Goal: Task Accomplishment & Management: Manage account settings

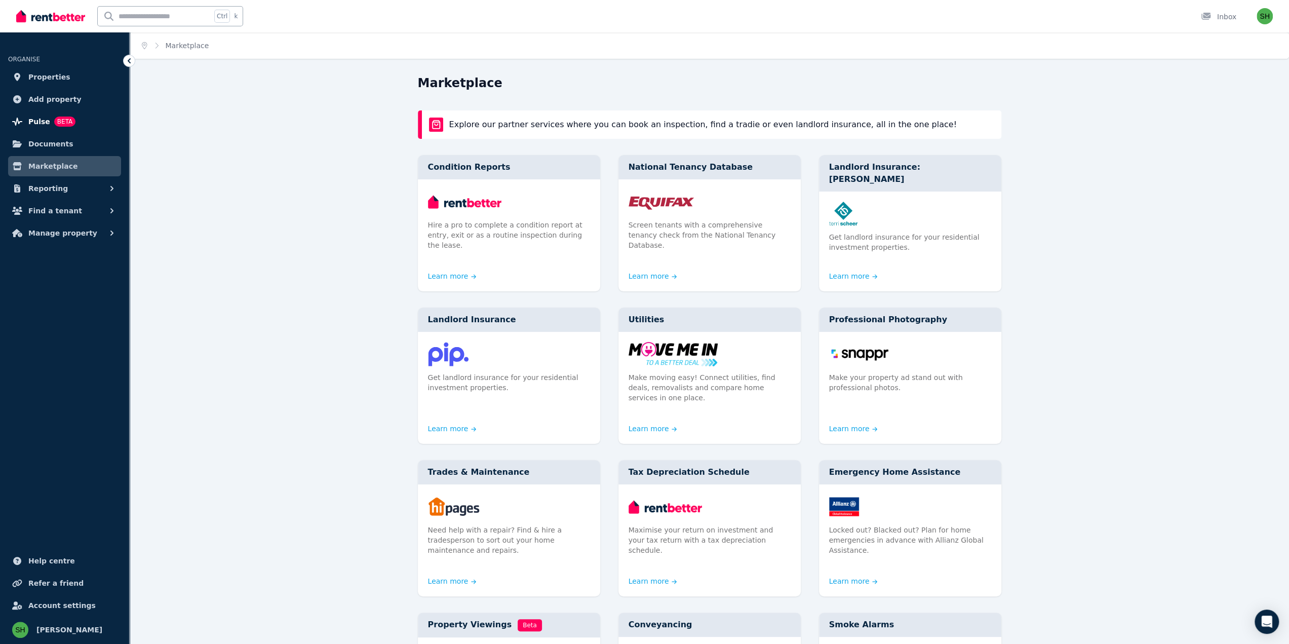
click at [56, 124] on span "BETA" at bounding box center [64, 121] width 21 height 10
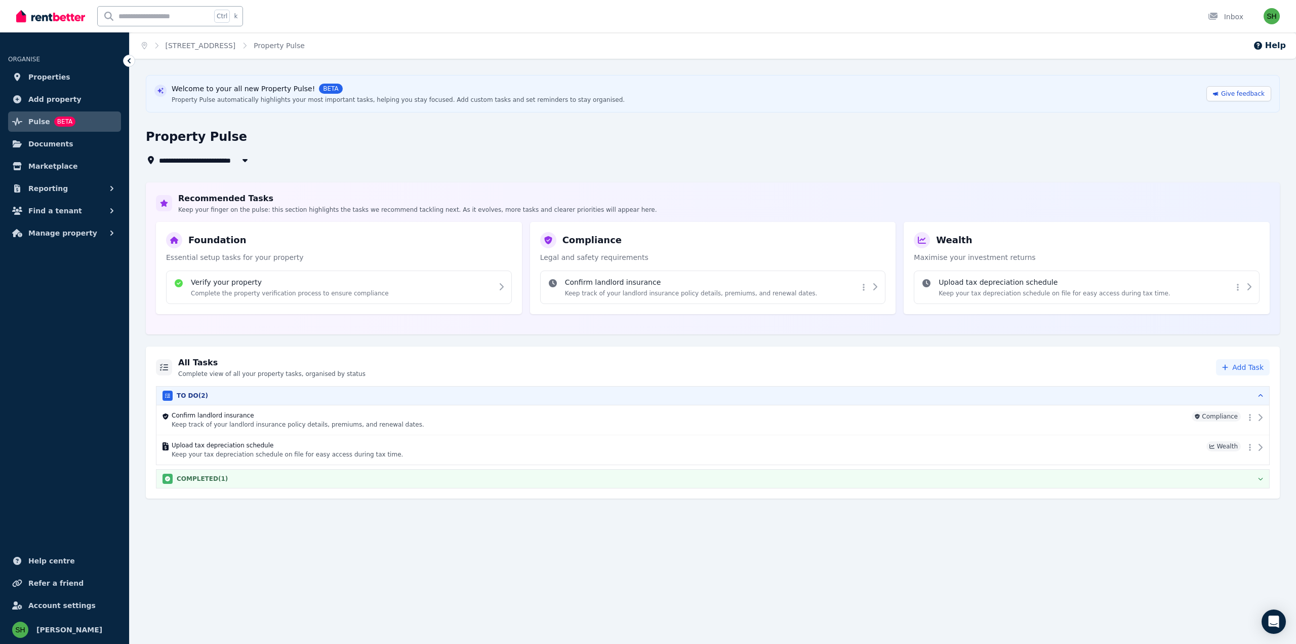
click at [254, 477] on div "COMPLETED ( 1 )" at bounding box center [713, 478] width 1101 height 10
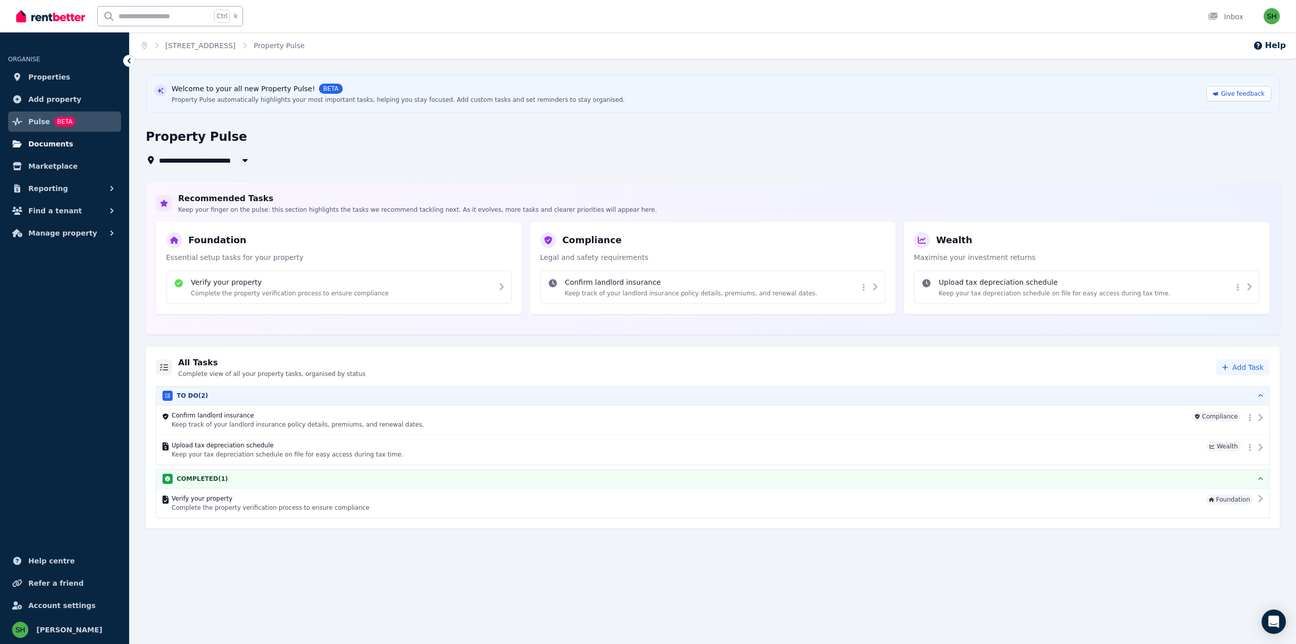
click at [65, 145] on span "Documents" at bounding box center [50, 144] width 45 height 12
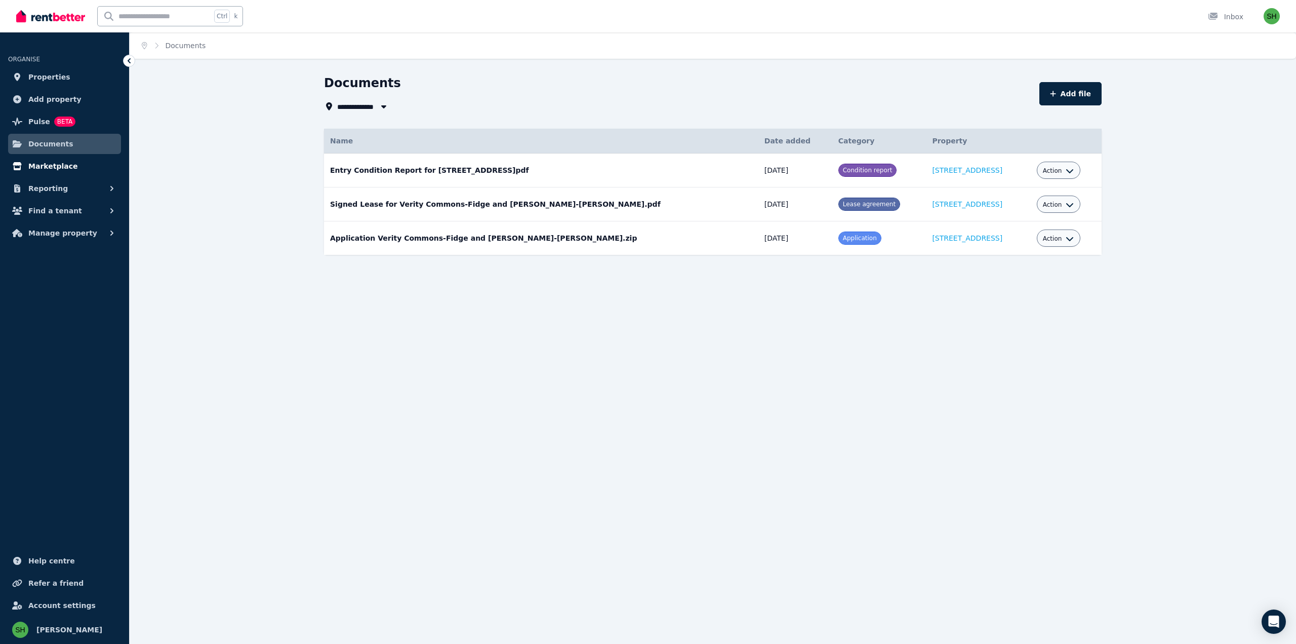
click at [62, 165] on span "Marketplace" at bounding box center [52, 166] width 49 height 12
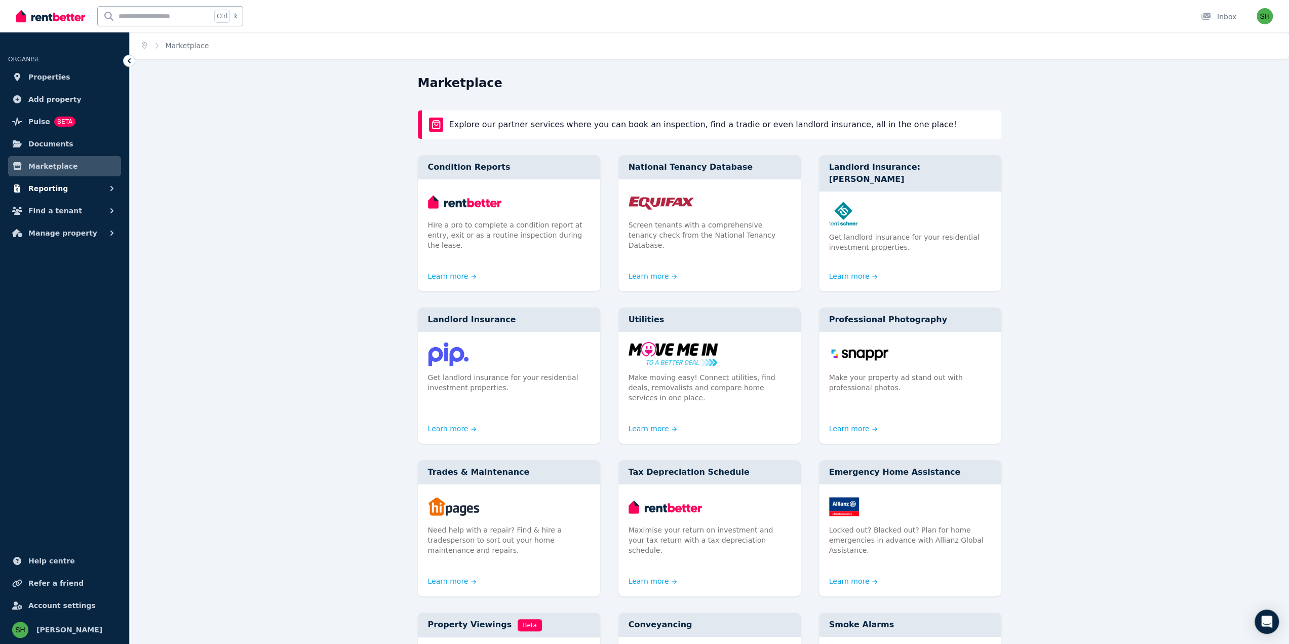
click at [86, 190] on button "Reporting" at bounding box center [64, 188] width 113 height 20
click at [75, 210] on span "Payments" at bounding box center [79, 211] width 68 height 12
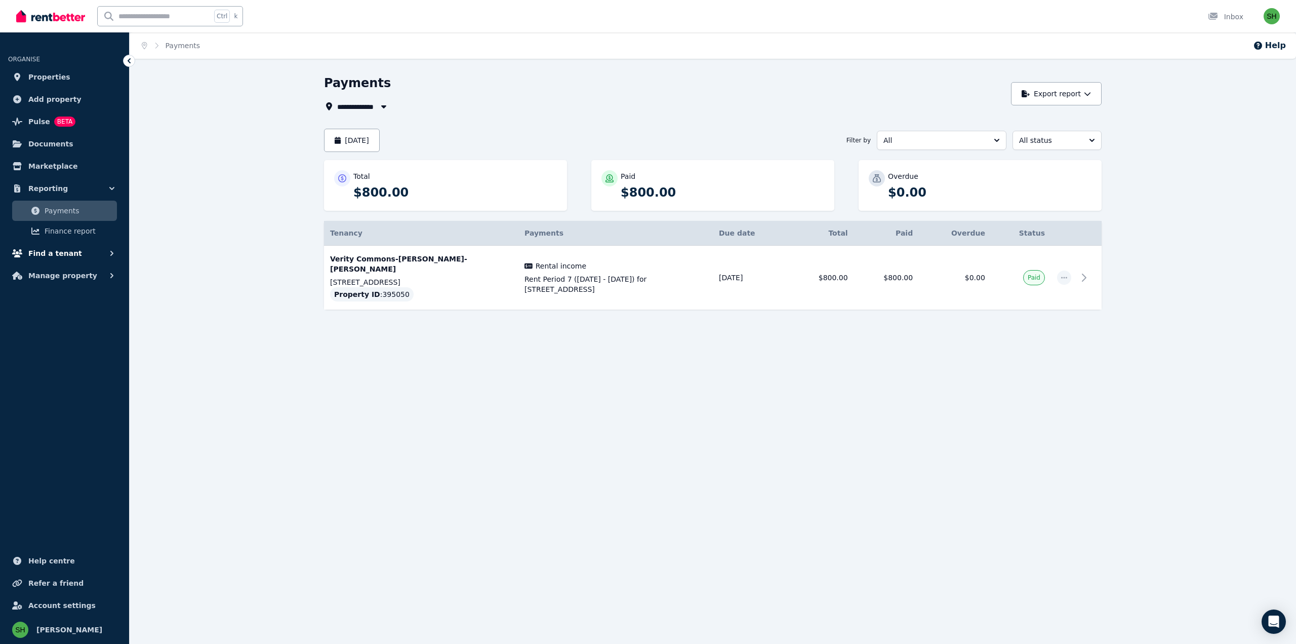
click at [86, 251] on button "Find a tenant" at bounding box center [64, 253] width 113 height 20
click at [71, 272] on span "Listings" at bounding box center [79, 275] width 68 height 12
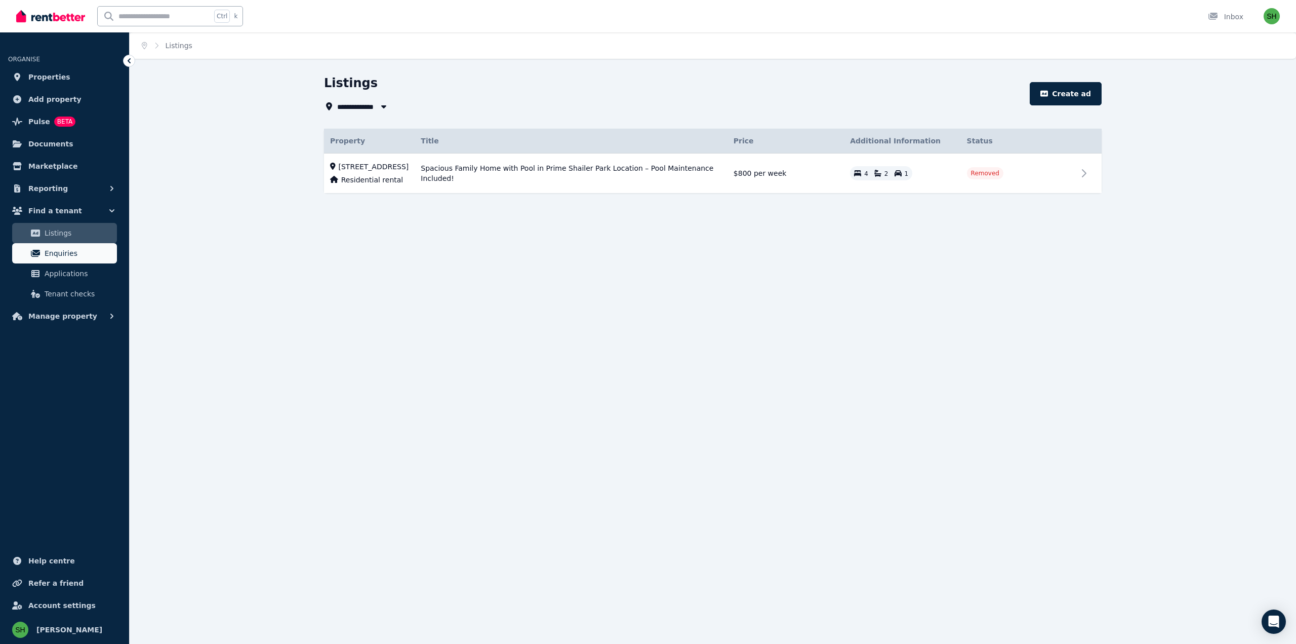
click at [72, 259] on span "Enquiries" at bounding box center [79, 253] width 68 height 12
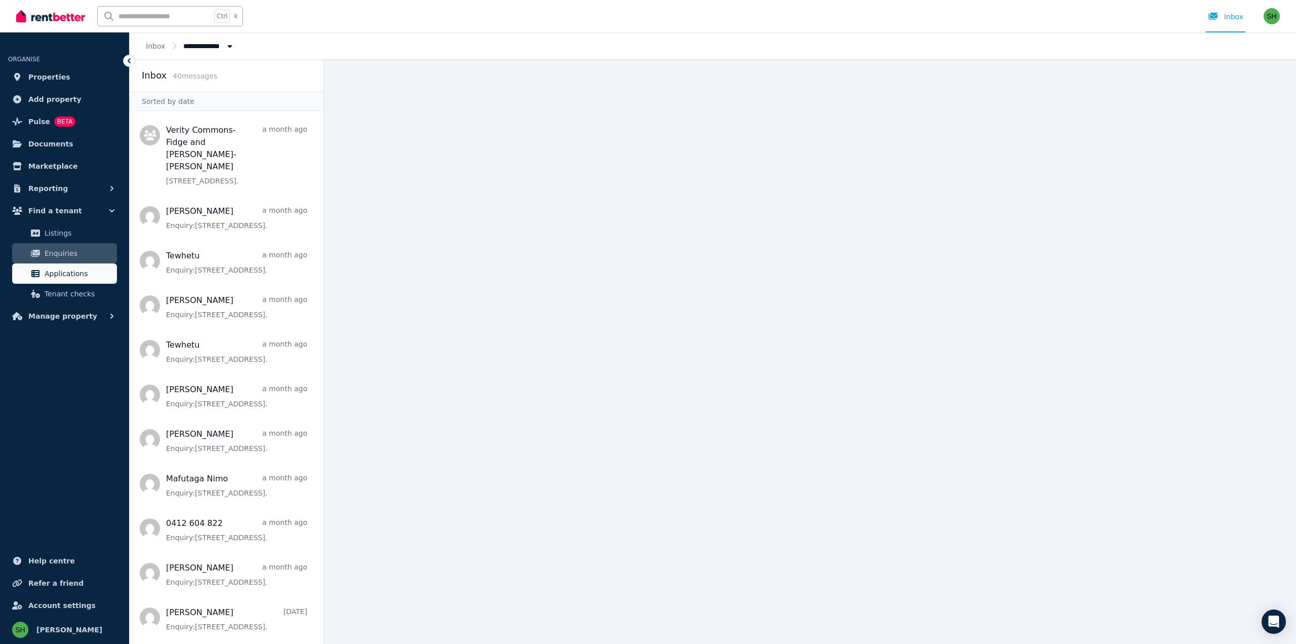
click at [82, 277] on span "Applications" at bounding box center [79, 273] width 68 height 12
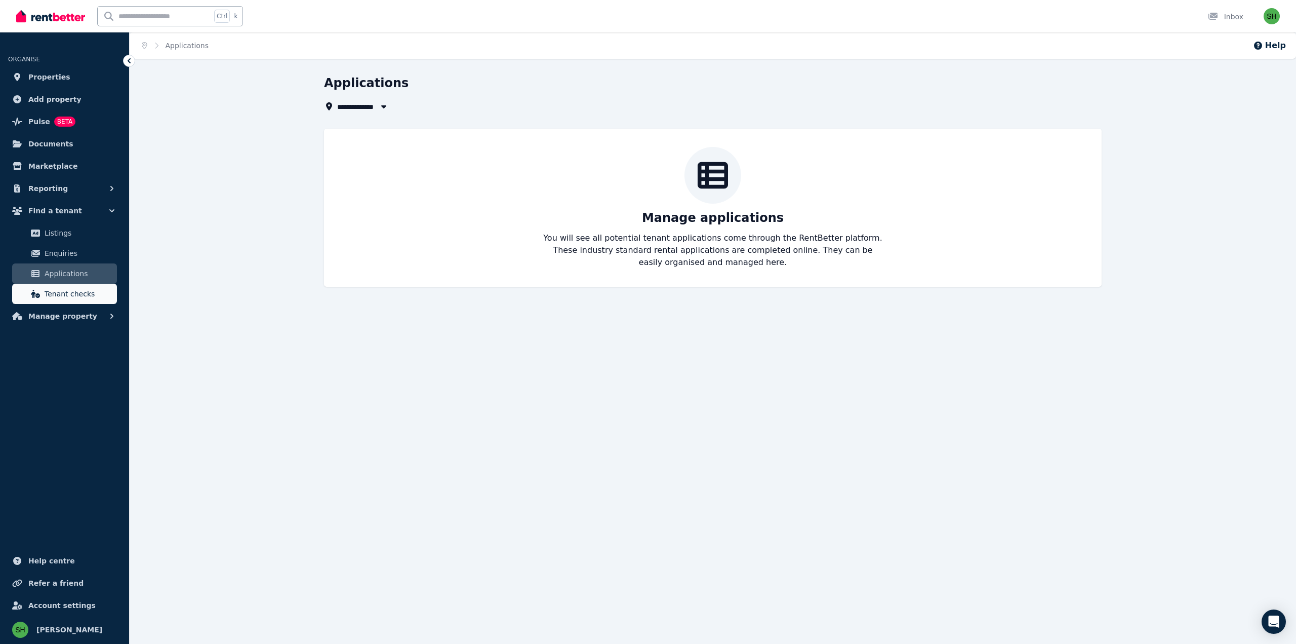
click at [76, 292] on span "Tenant checks" at bounding box center [79, 294] width 68 height 12
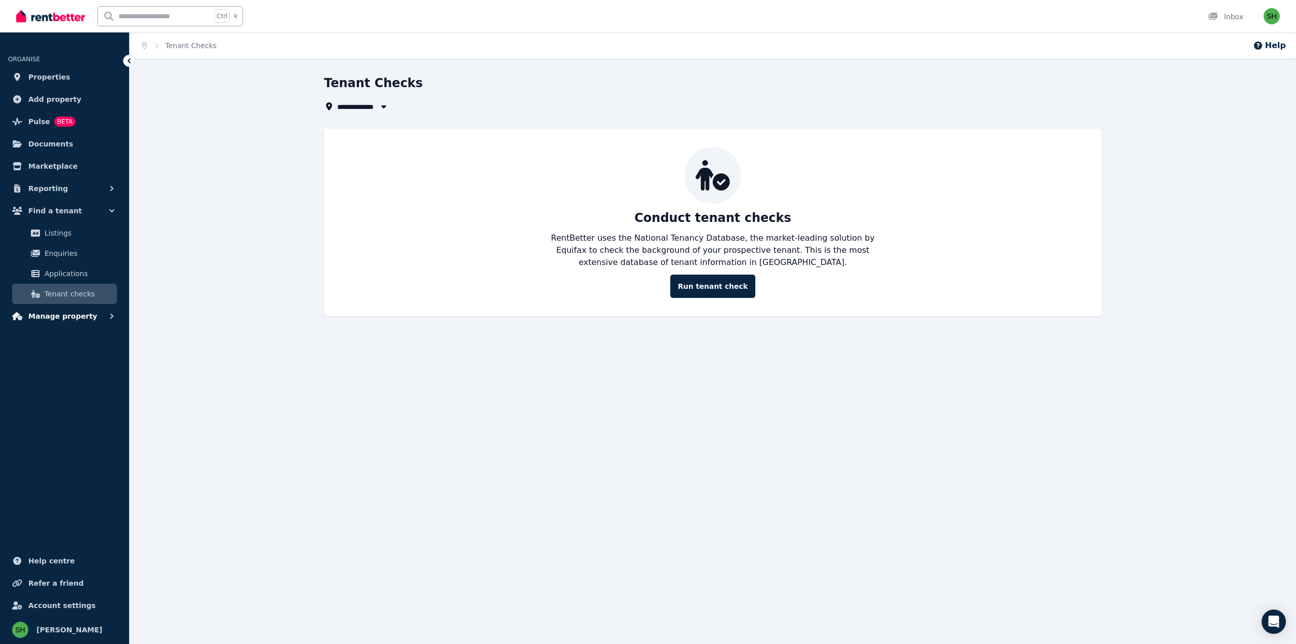
click at [98, 319] on button "Manage property" at bounding box center [64, 316] width 113 height 20
click at [86, 339] on span "Tenancies" at bounding box center [79, 338] width 68 height 12
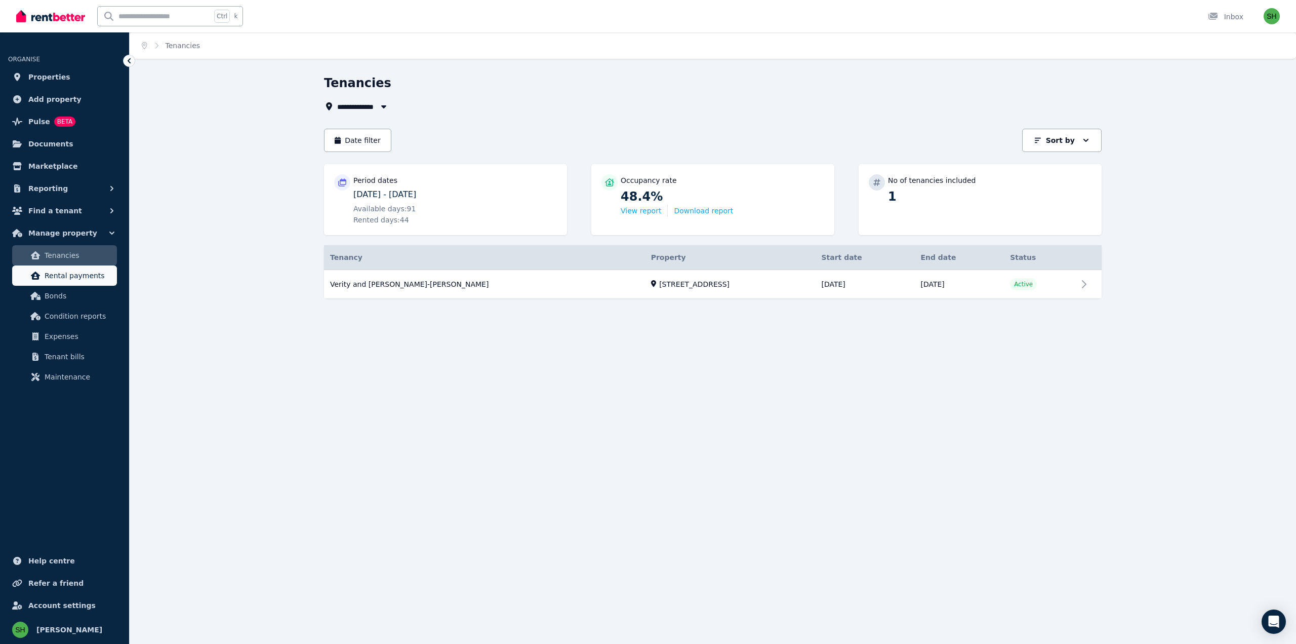
click at [95, 282] on link "Rental payments" at bounding box center [64, 275] width 105 height 20
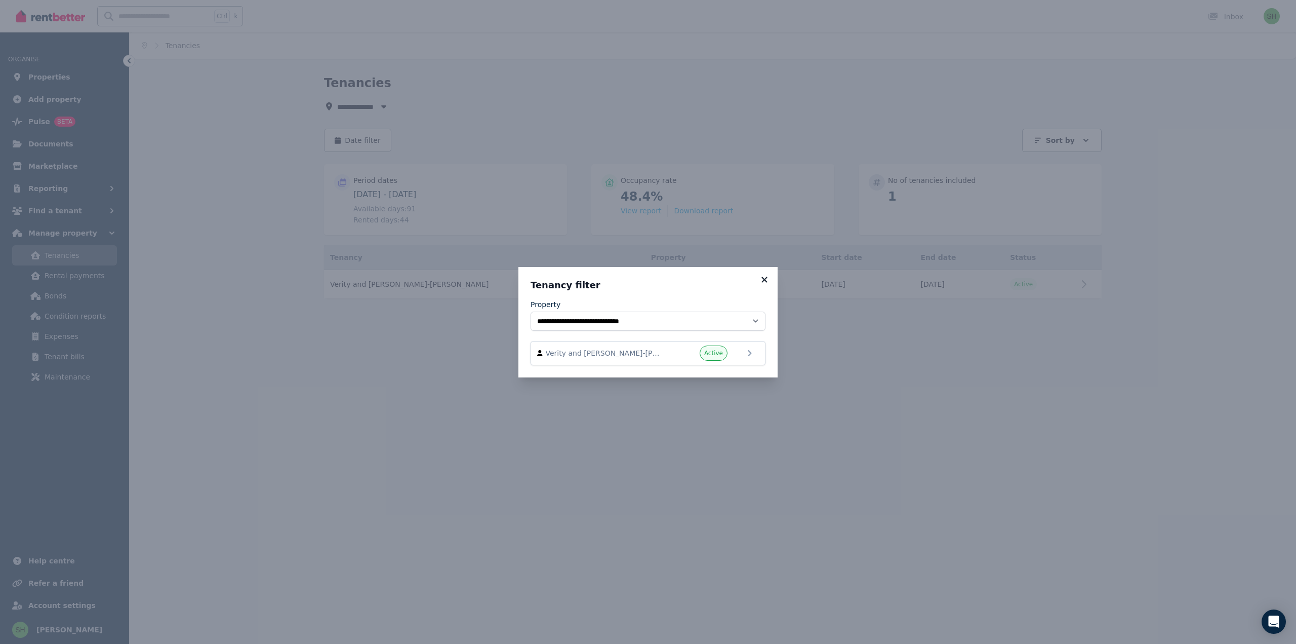
click at [765, 278] on icon at bounding box center [765, 279] width 10 height 9
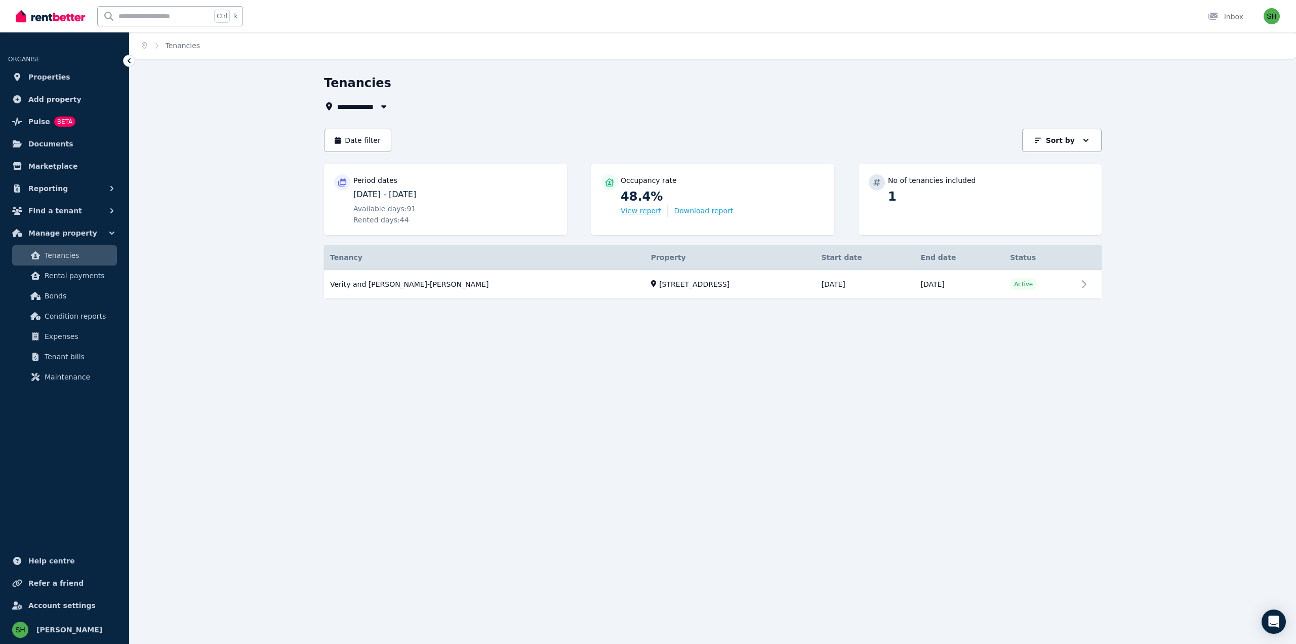
click at [641, 213] on button "View report" at bounding box center [641, 211] width 41 height 10
